Goal: Task Accomplishment & Management: Manage account settings

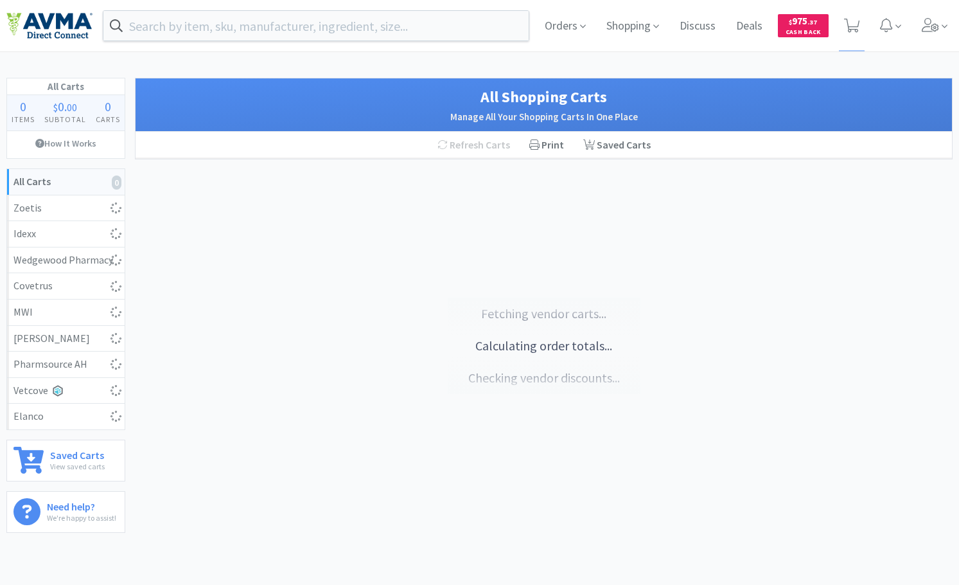
select select "1"
select select "2"
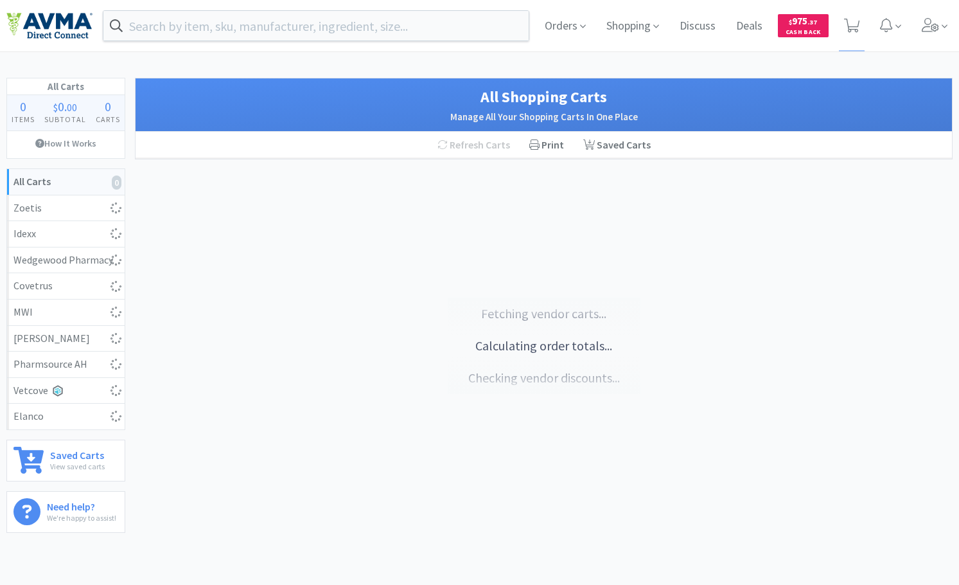
select select "200"
select select "1"
select select "20"
select select "1"
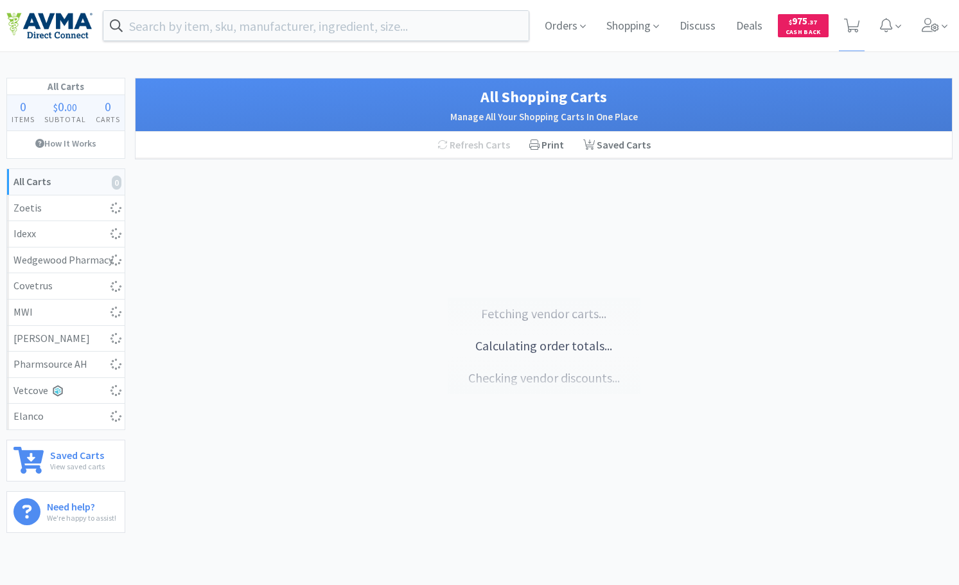
select select "1"
select select "3"
select select "2"
select select "3"
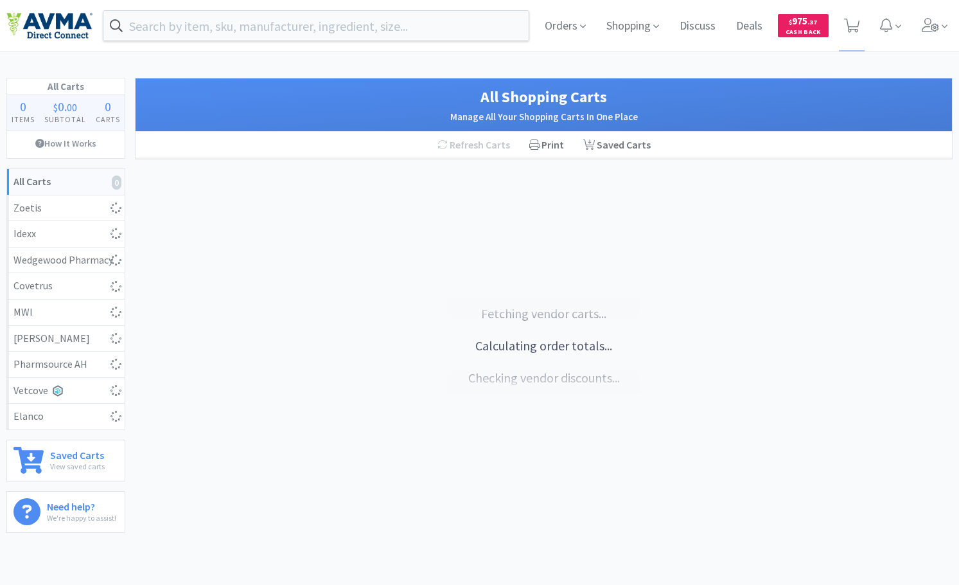
select select "6"
select select "15"
select select "1"
select select "2"
select select "1"
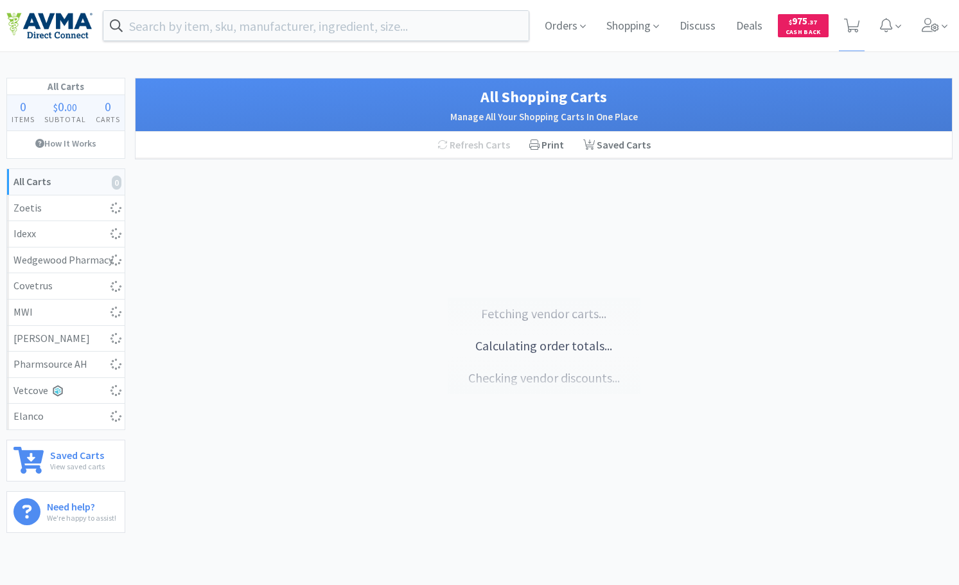
select select "1"
select select "10"
select select "6"
select select "2"
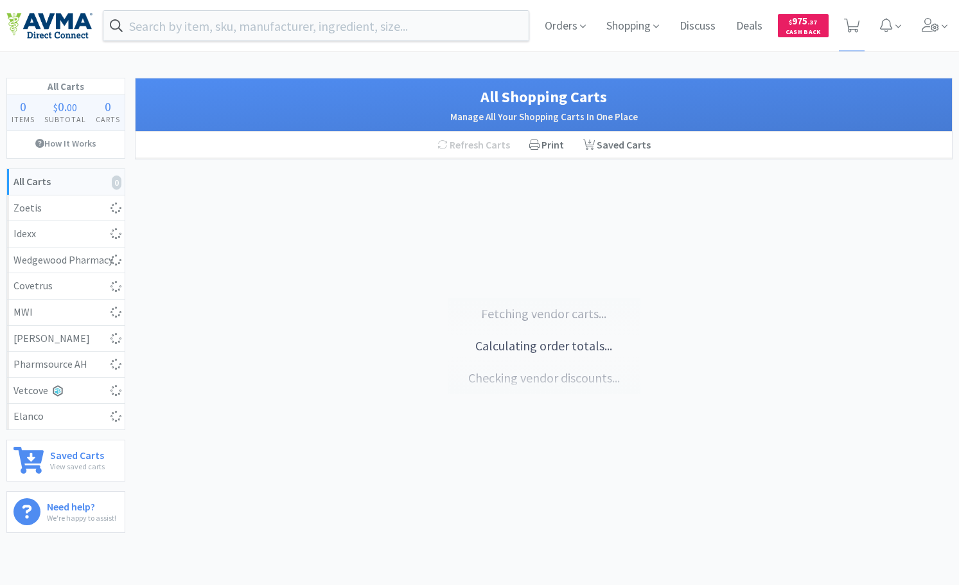
select select "1"
select select "3"
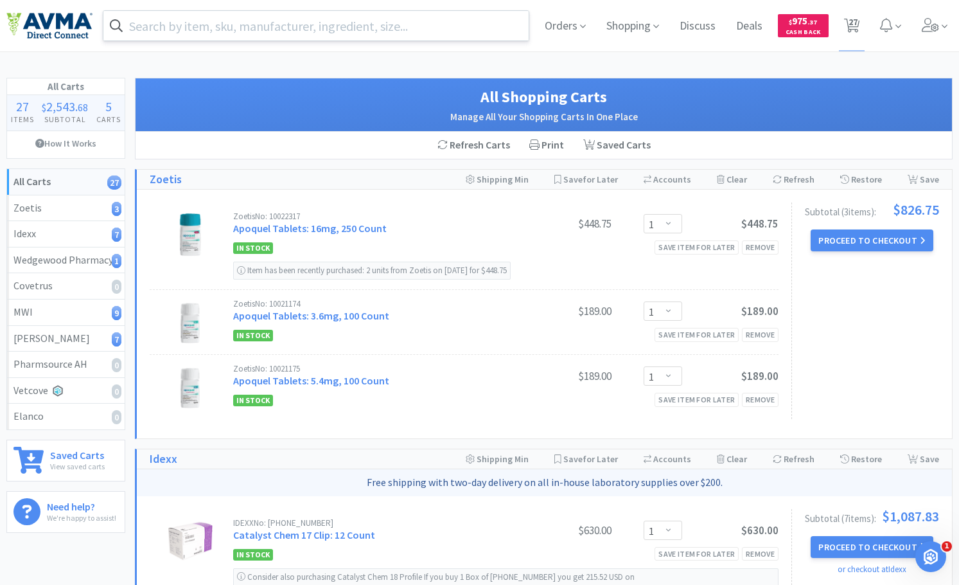
click at [377, 27] on input "text" at bounding box center [315, 26] width 425 height 30
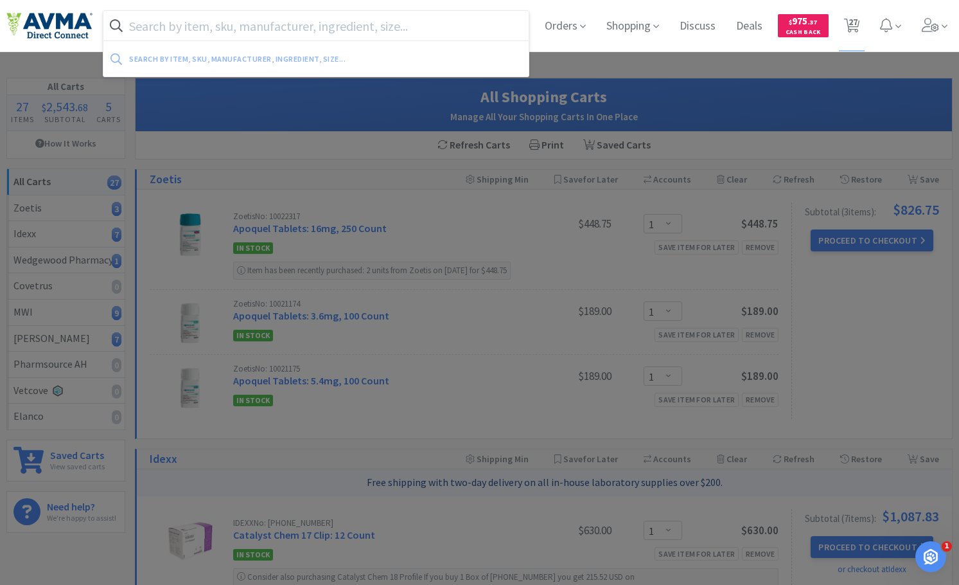
click at [363, 24] on input "text" at bounding box center [315, 26] width 425 height 30
select select "1"
select select "15"
select select "1"
select select "2"
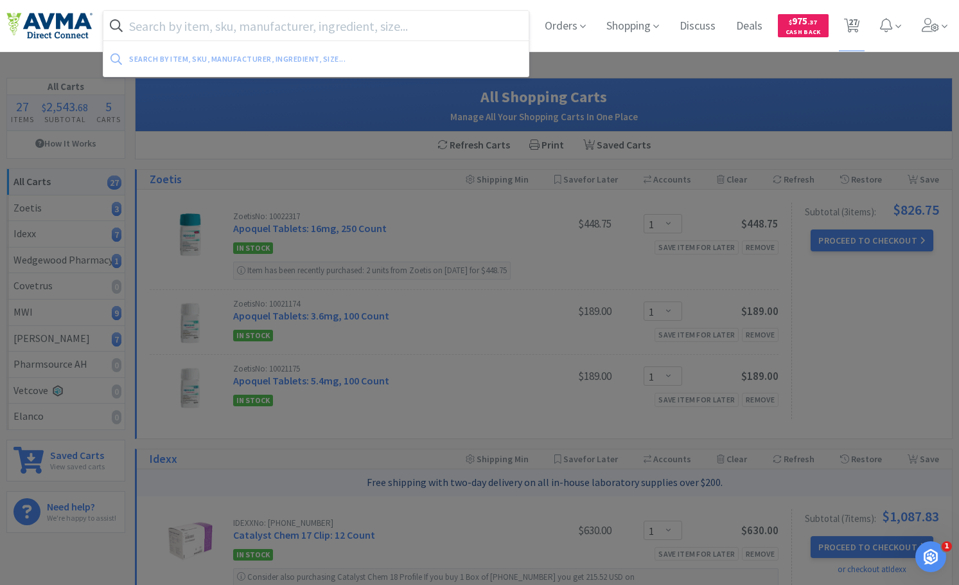
select select "1"
click at [436, 29] on input "text" at bounding box center [315, 26] width 425 height 30
select select "1"
select select "15"
select select "1"
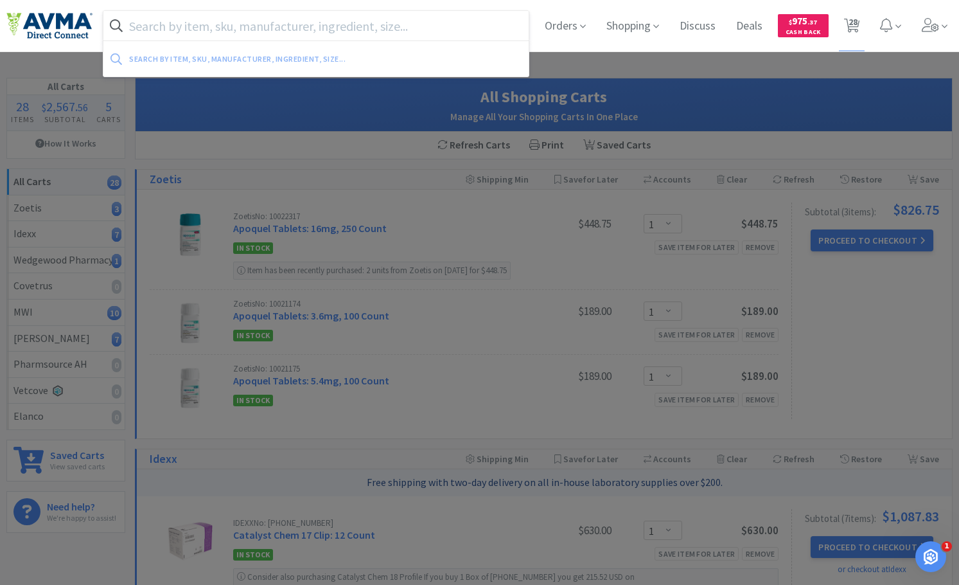
select select "2"
select select "1"
select select "2"
select select "15"
select select "1"
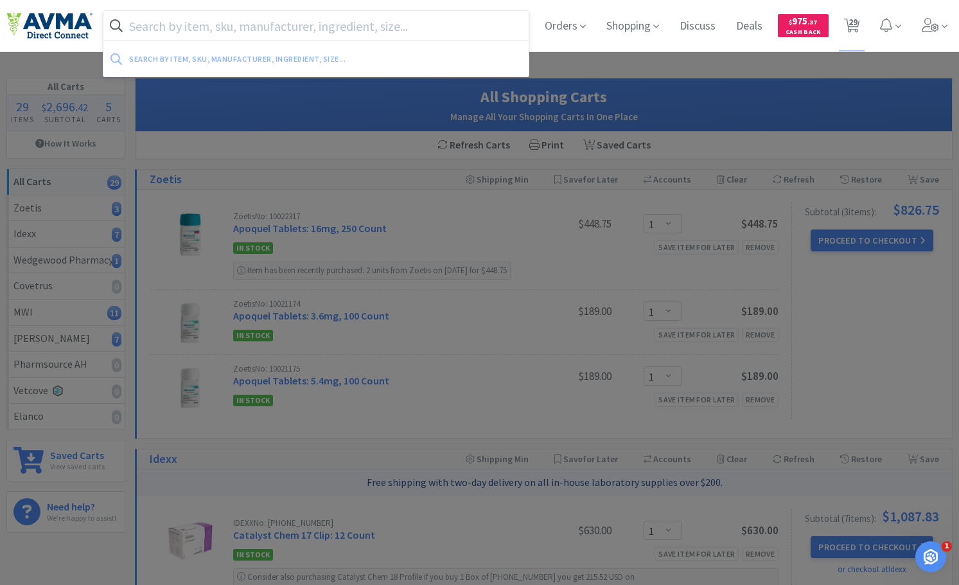
select select "2"
select select "1"
select select "2"
select select "15"
select select "1"
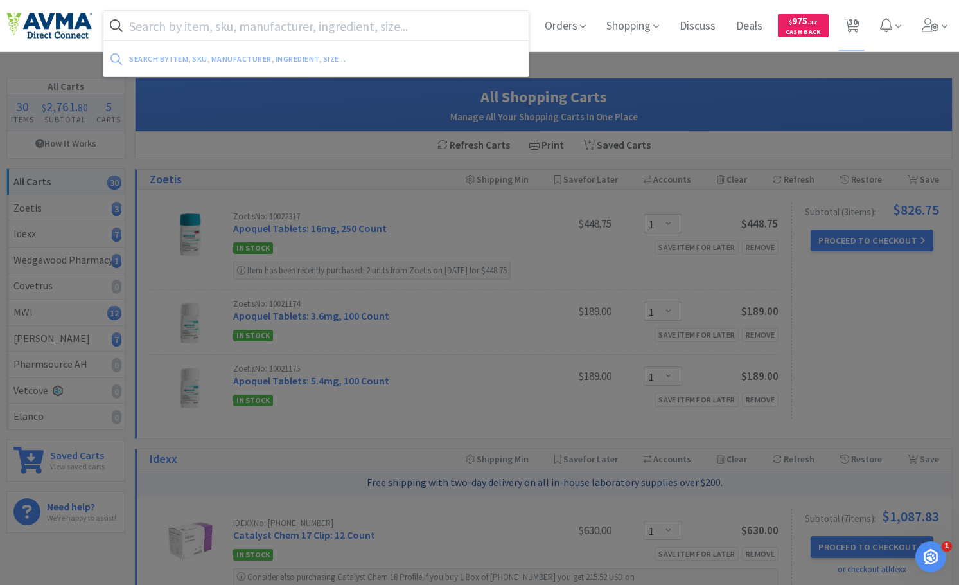
select select "2"
select select "1"
select select "4"
select select "1"
select select "2"
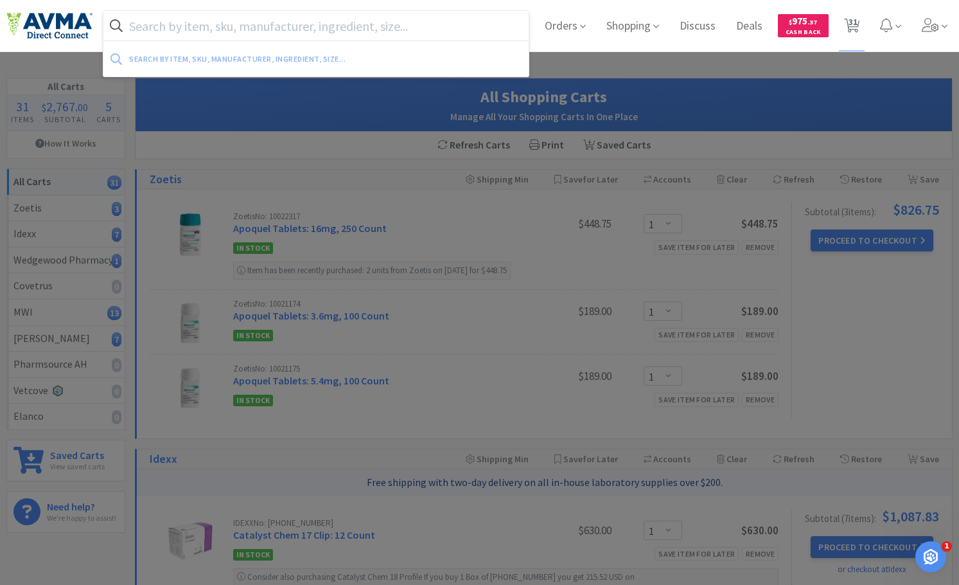
select select "1"
select select "2"
select select "1"
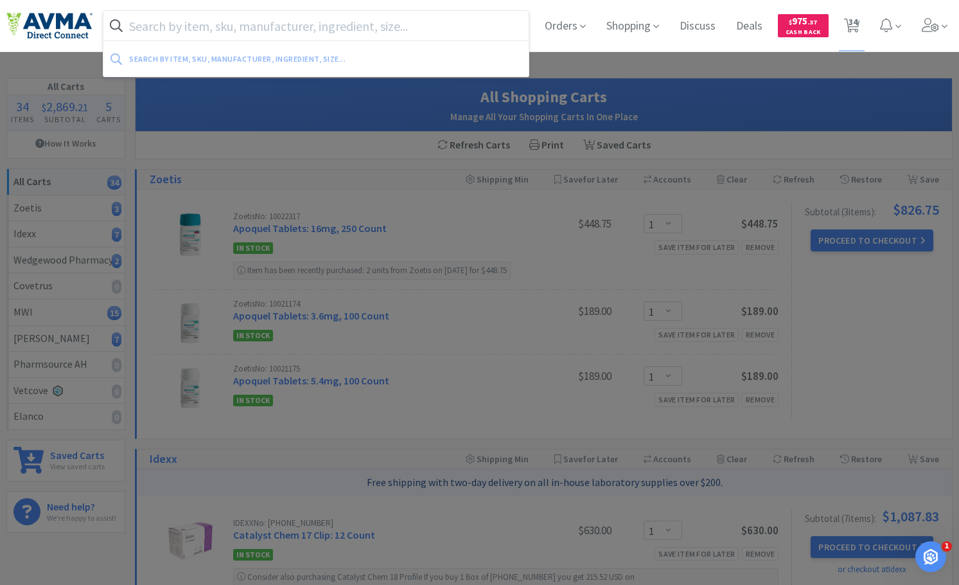
select select "2"
select select "1"
select select "2"
select select "1"
click at [659, 69] on div at bounding box center [479, 292] width 959 height 585
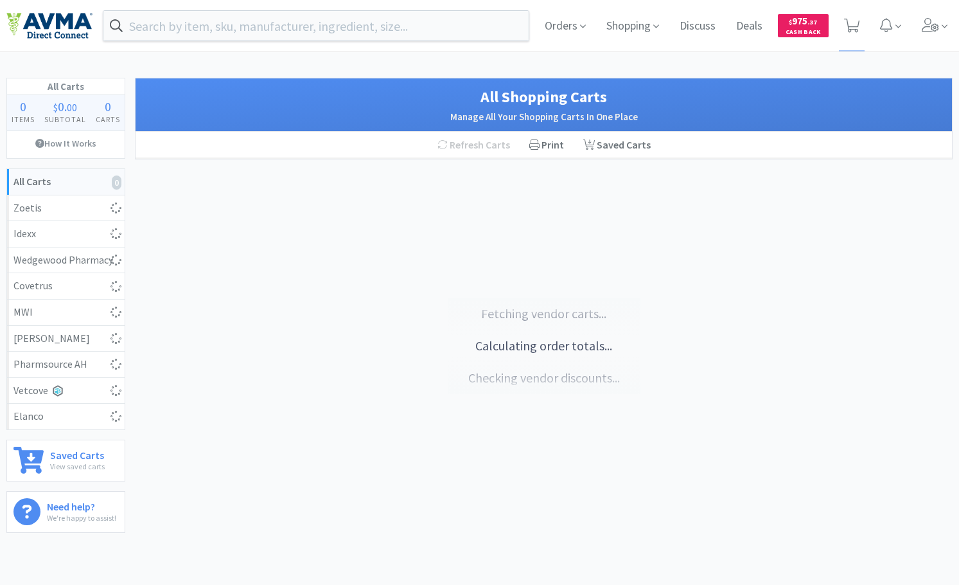
select select "1"
select select "3"
select select "2"
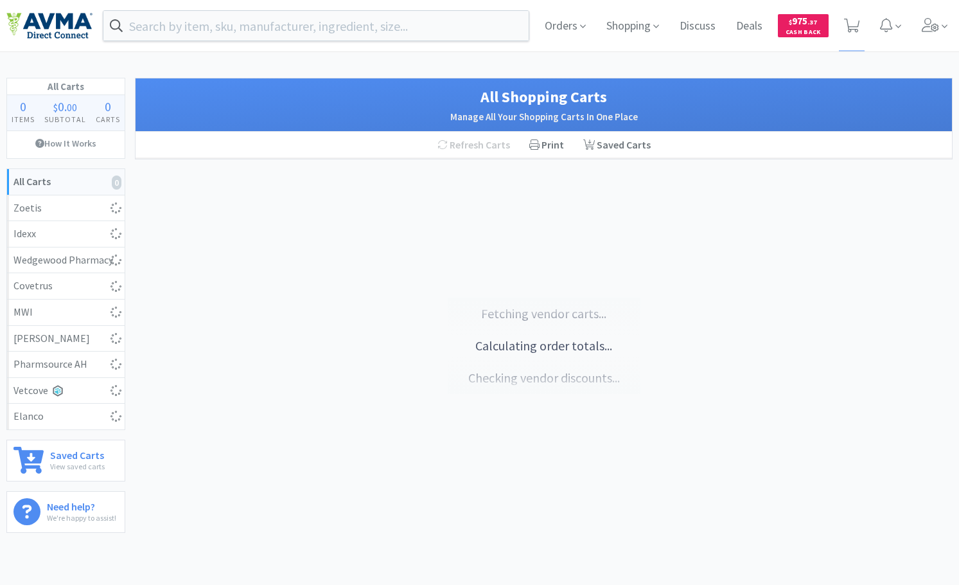
select select "3"
select select "6"
select select "1"
select select "2"
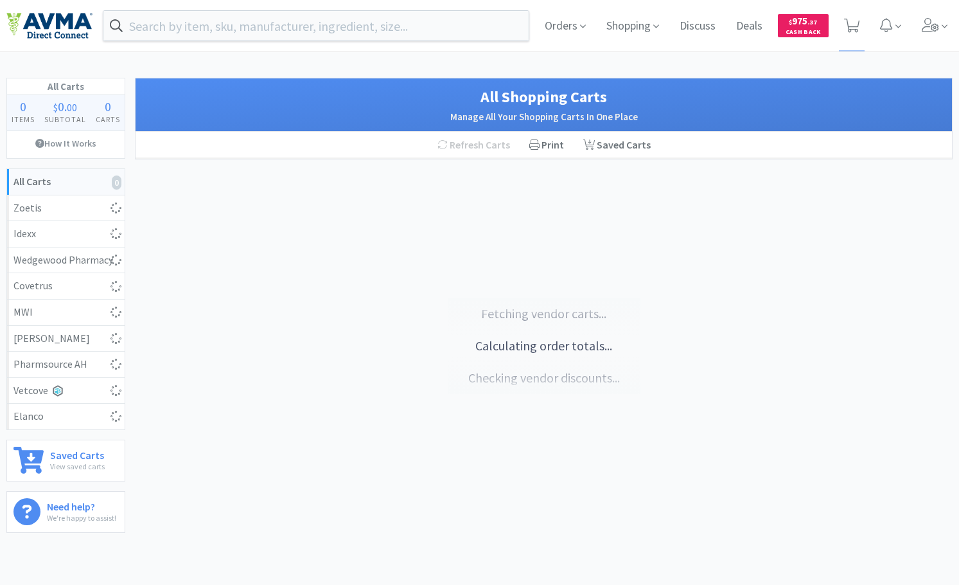
select select "2"
select select "15"
select select "4"
select select "2"
select select "1"
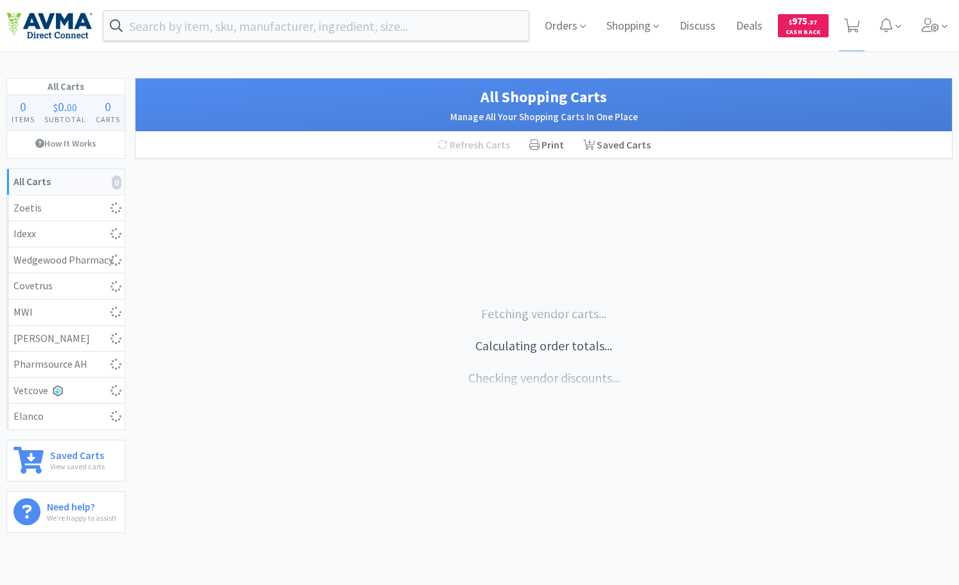
select select "1"
select select "2"
select select "1"
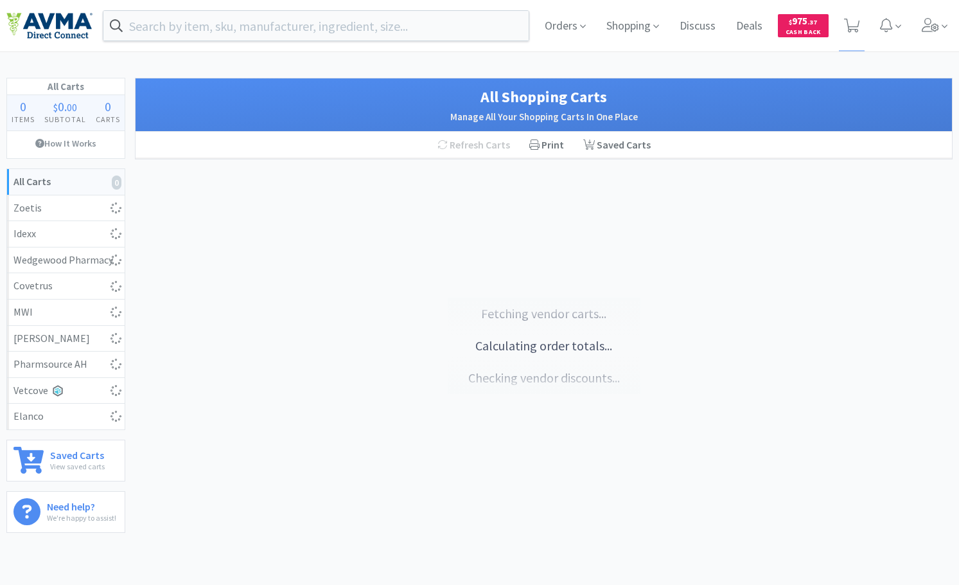
select select "1"
select select "10"
select select "3"
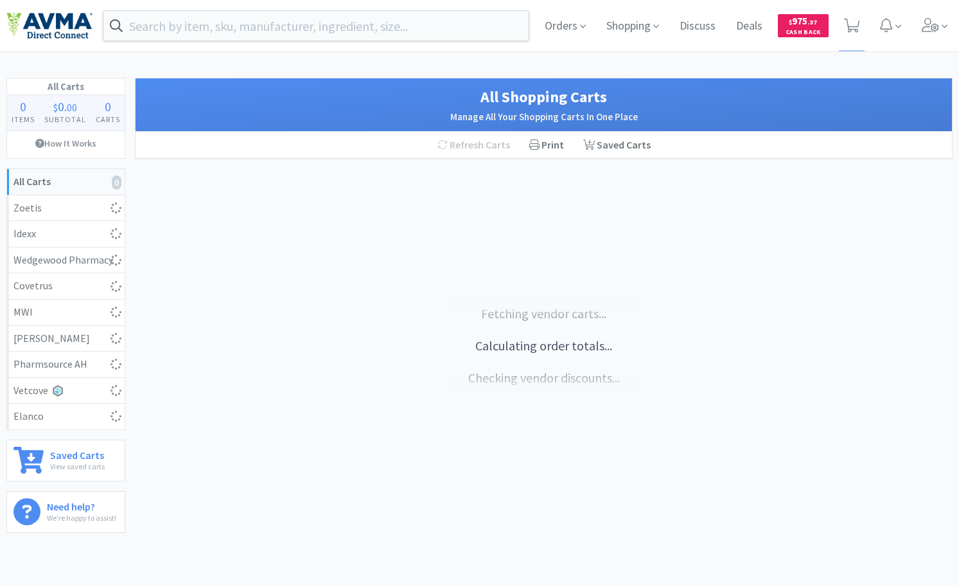
select select "6"
select select "2"
select select "1"
select select "3"
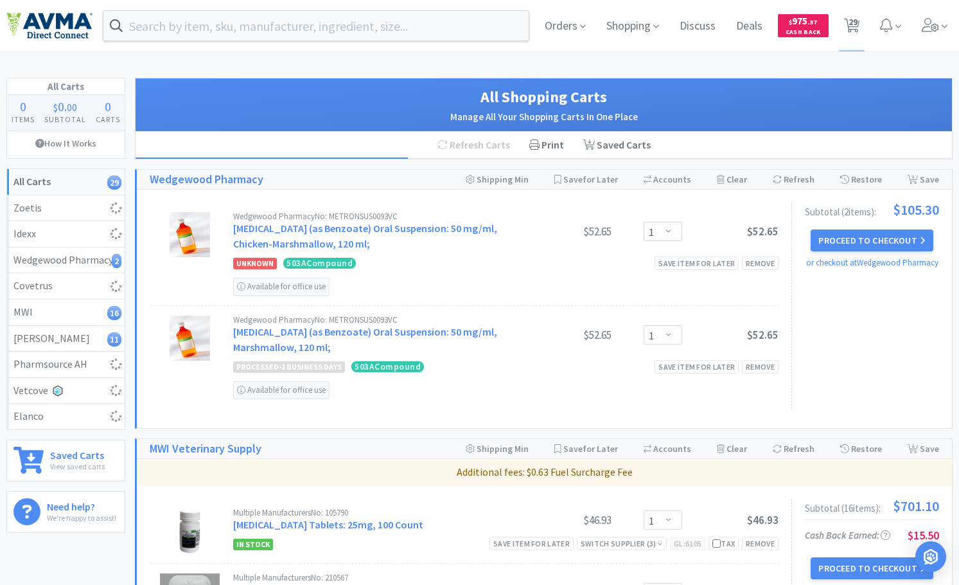
select select "1"
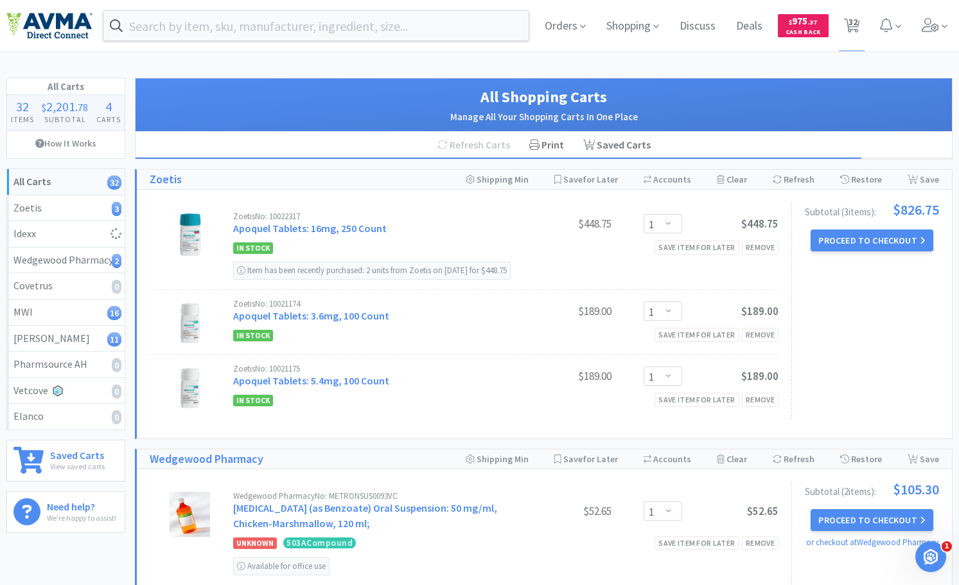
select select "1"
select select "2"
select select "200"
select select "1"
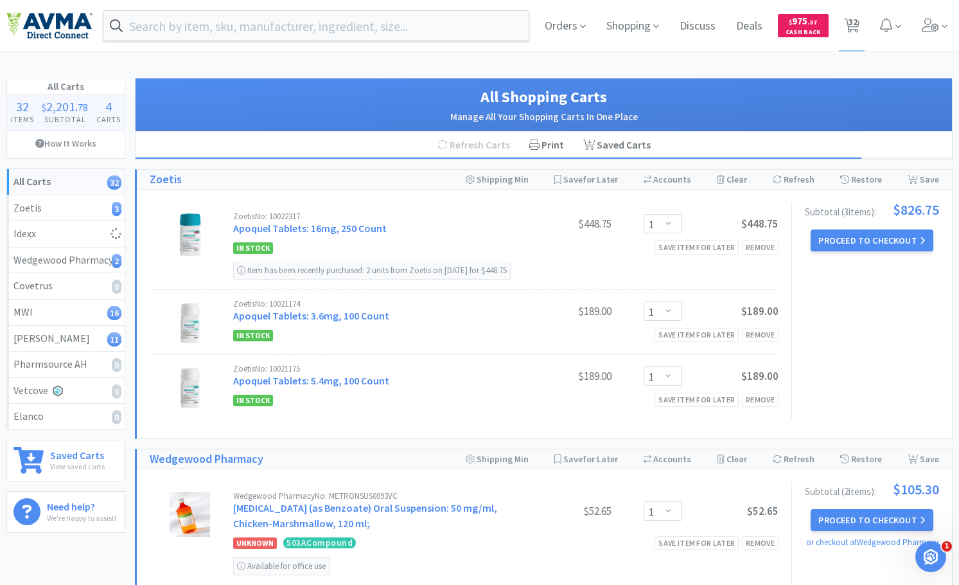
select select "20"
select select "1"
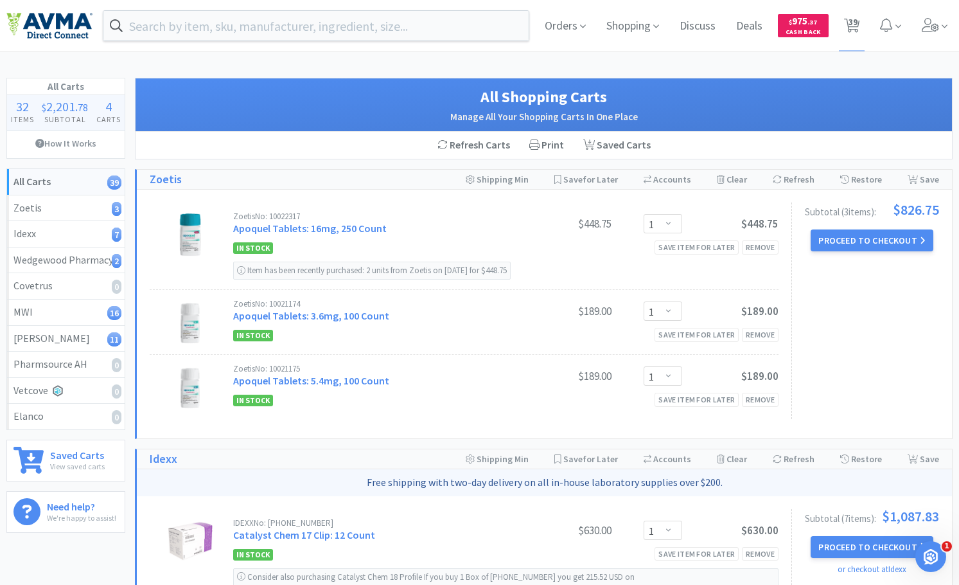
select select "2"
select select "1"
select select "6"
select select "1"
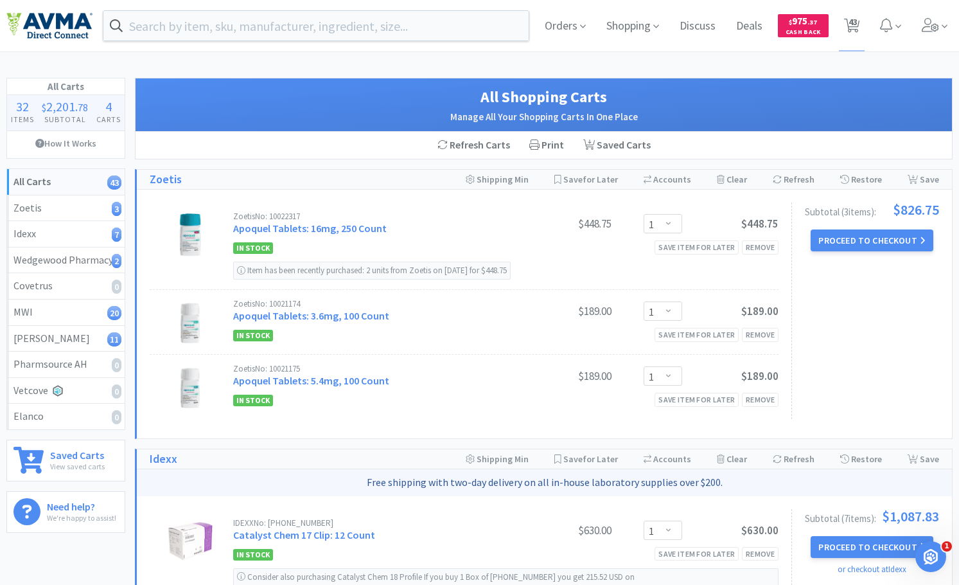
select select "4"
select select "2"
select select "1"
select select "2"
select select "1"
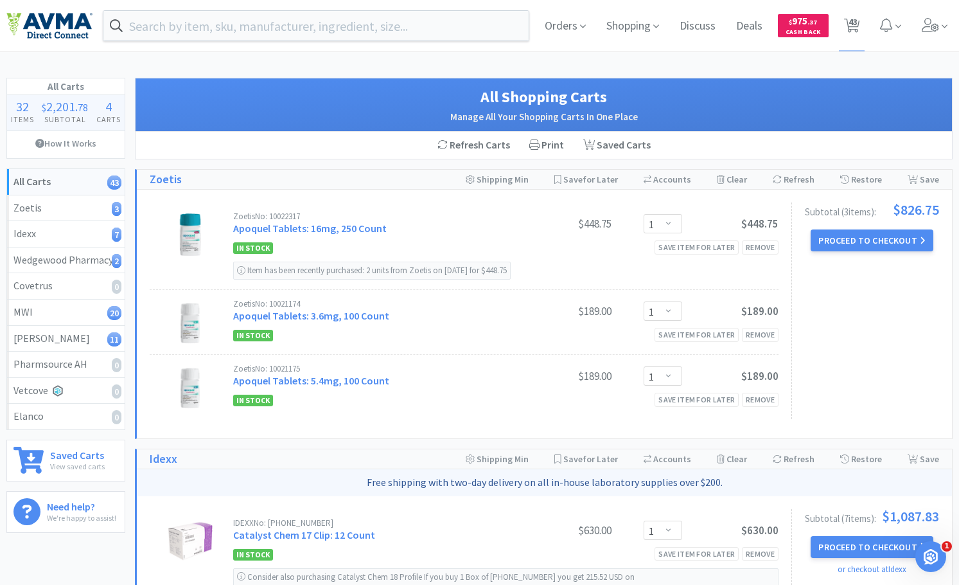
select select "6"
select select "1"
select select "2"
select select "1"
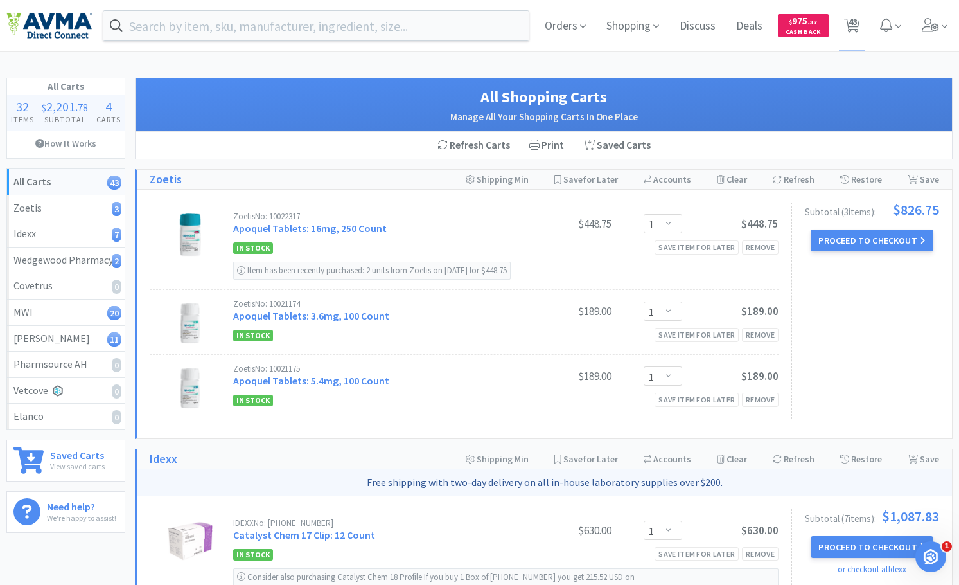
select select "6"
select select "1"
select select "4"
select select "2"
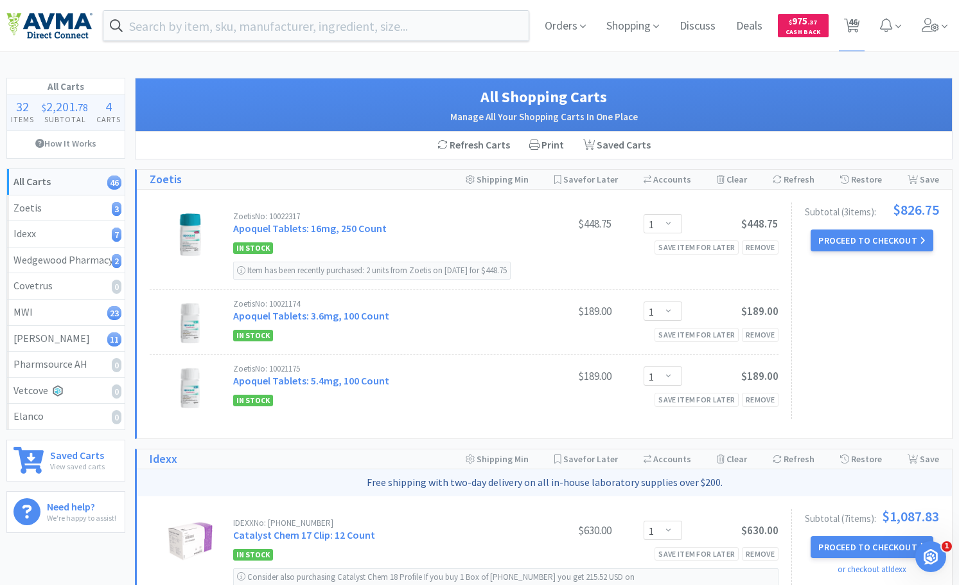
select select "1"
select select "20"
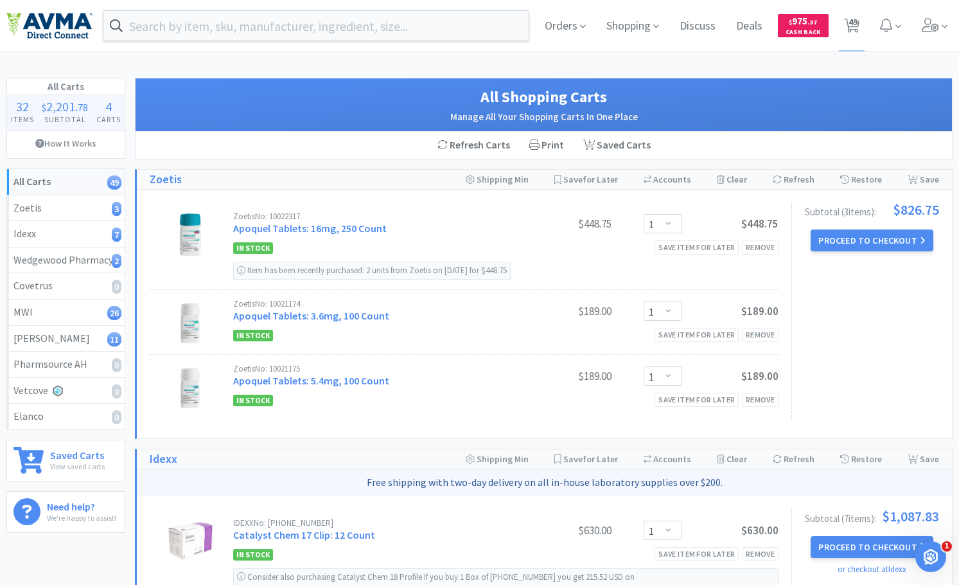
select select "1"
select select "2"
select select "4"
select select "2"
select select "1"
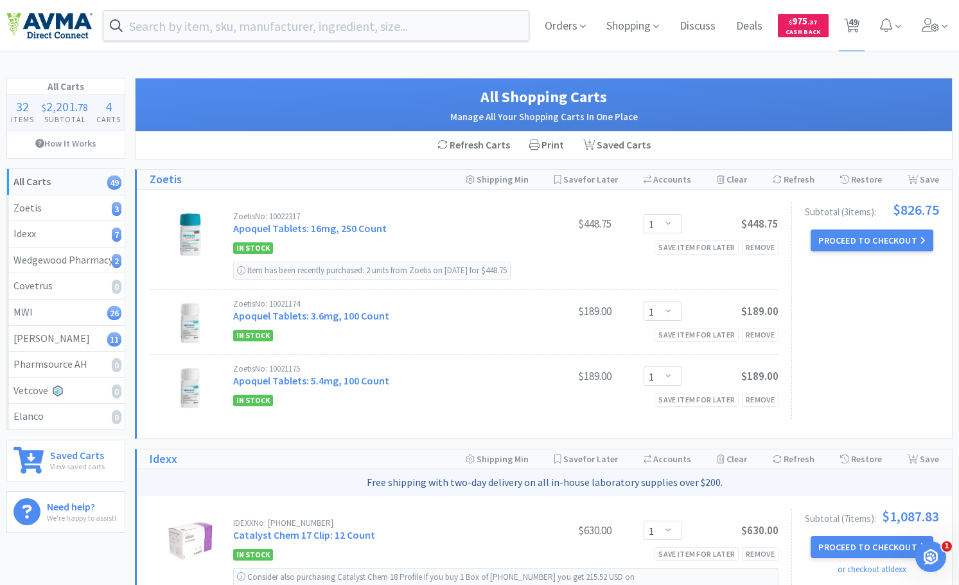
select select "6"
select select "2"
select select "1"
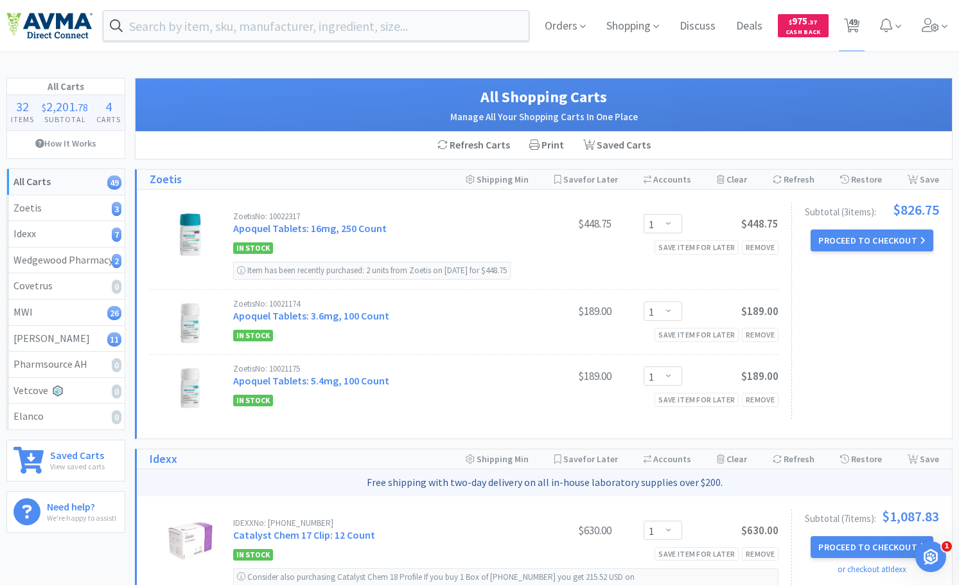
select select "200"
select select "1"
select select "20"
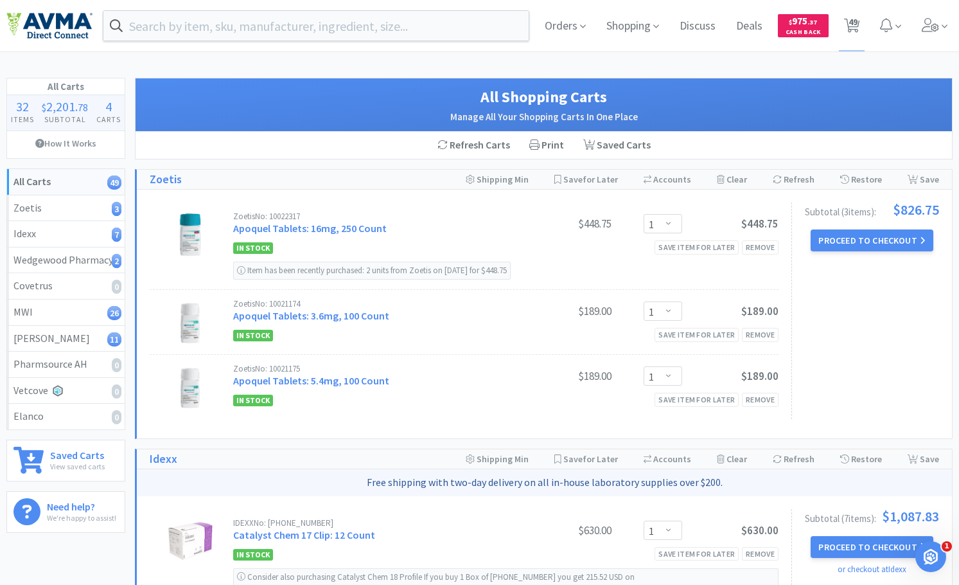
select select "1"
select select "12"
select select "1"
select select "2"
select select "15"
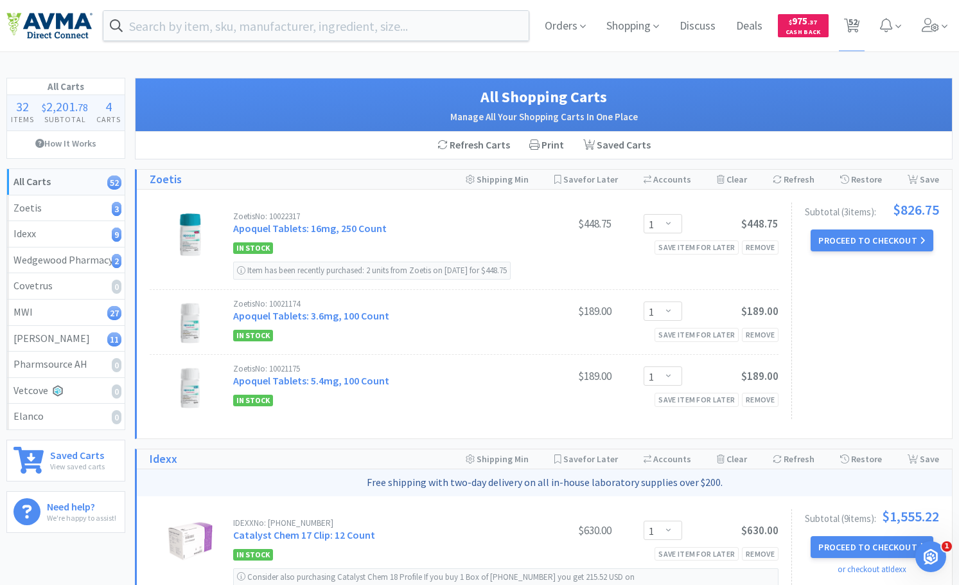
select select "4"
select select "1"
select select "2"
select select "4"
select select "2"
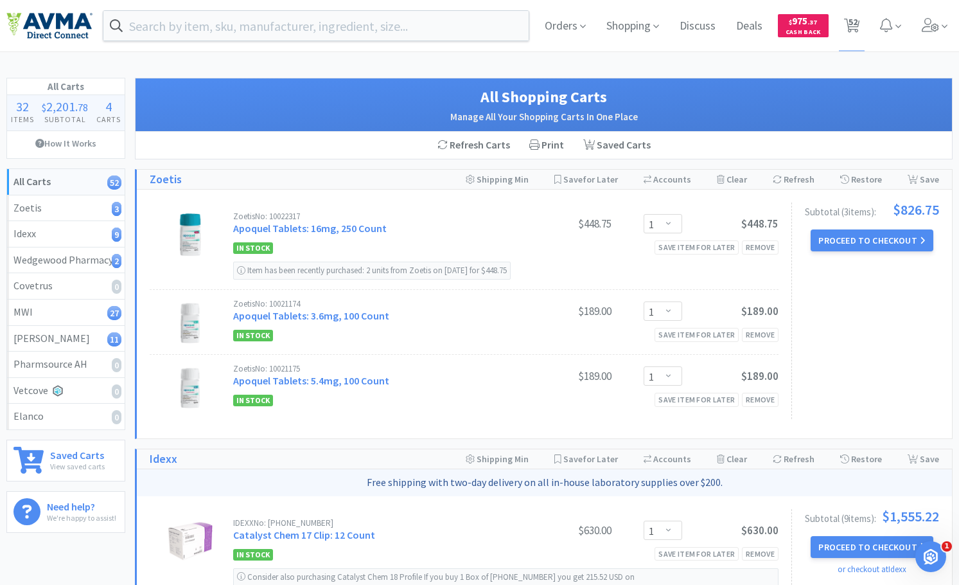
select select "1"
select select "6"
select select "2"
select select "1"
